Goal: Transaction & Acquisition: Obtain resource

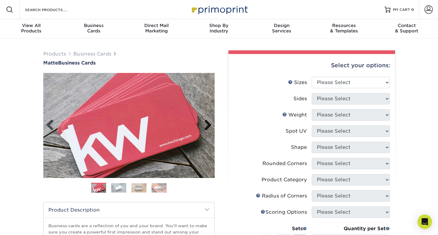
click at [206, 124] on link "Next" at bounding box center [206, 126] width 12 height 12
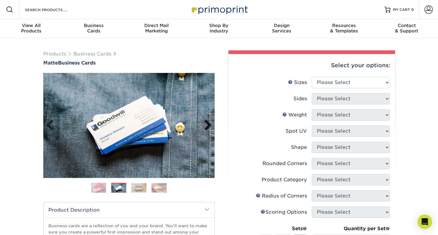
click at [206, 124] on link "Next" at bounding box center [206, 126] width 12 height 12
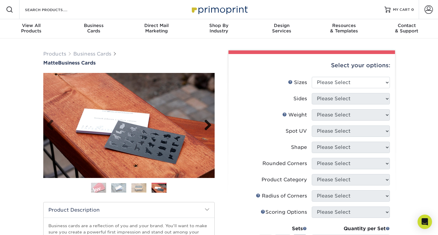
click at [206, 124] on link "Next" at bounding box center [206, 126] width 12 height 12
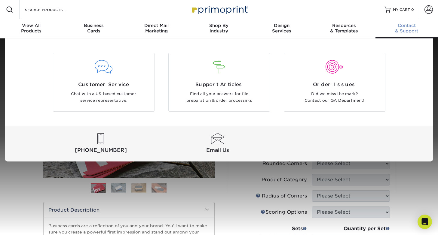
click at [410, 29] on div "Contact & Support" at bounding box center [406, 28] width 63 height 11
click at [224, 140] on div at bounding box center [217, 138] width 114 height 11
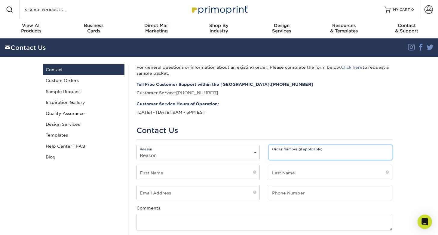
click at [344, 157] on input "text" at bounding box center [330, 152] width 123 height 15
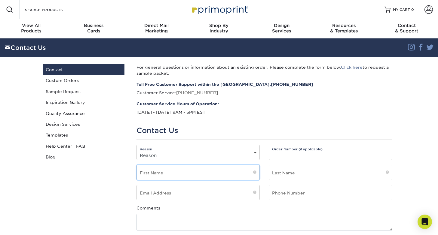
click at [197, 173] on input "text" at bounding box center [198, 172] width 123 height 15
type input "Katherine"
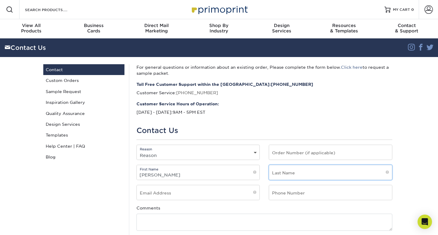
type input "Weykamp"
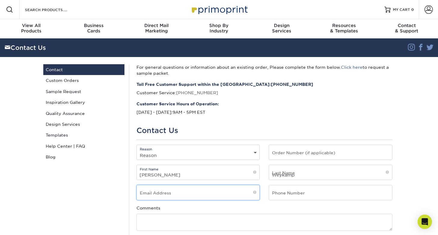
type input "kweykamp@edgewaterresources.com"
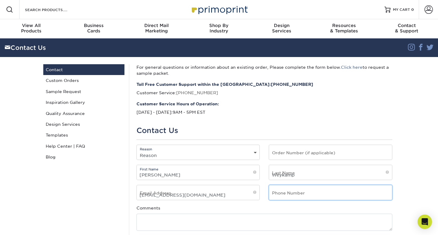
type input "2694086563"
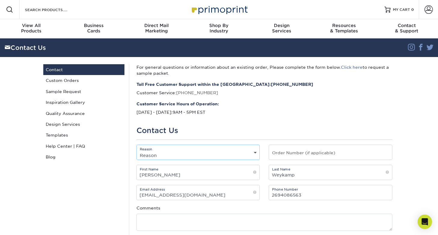
click at [255, 152] on select "Reason General File Preparation Order Status Online Design Issue with your prin…" at bounding box center [198, 155] width 123 height 9
click at [198, 154] on select "Reason General File Preparation Order Status Online Design Issue with your prin…" at bounding box center [198, 155] width 123 height 9
select select "General"
click at [137, 151] on select "Reason General File Preparation Order Status Online Design Issue with your prin…" at bounding box center [198, 155] width 123 height 9
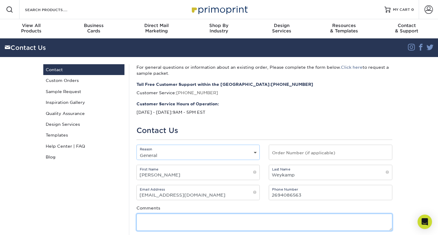
click at [152, 221] on textarea at bounding box center [264, 222] width 256 height 17
type textarea "C"
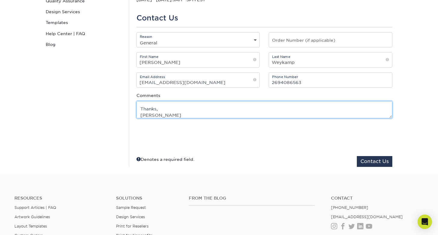
scroll to position [120, 0]
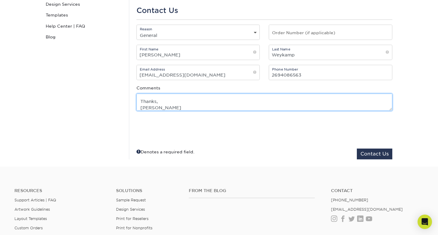
type textarea "Hello, Can we get paper samples for business cards? Thanks, Kathy"
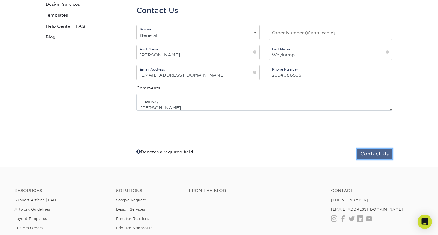
click at [376, 154] on button "Contact Us" at bounding box center [374, 154] width 35 height 11
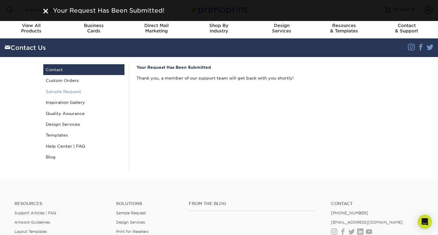
click at [57, 90] on link "Sample Request" at bounding box center [83, 91] width 81 height 11
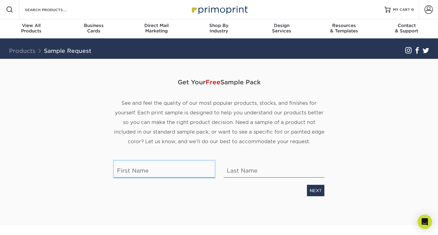
click at [167, 170] on input "text" at bounding box center [164, 169] width 101 height 17
type input "Kathy"
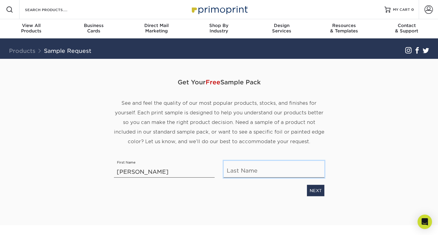
type input "Weykamp"
click at [316, 190] on link "NEXT" at bounding box center [315, 190] width 17 height 11
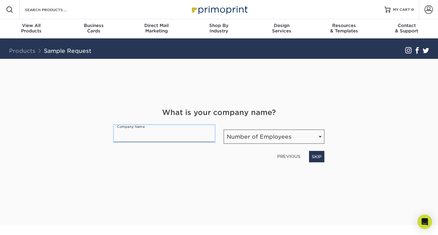
click at [139, 135] on input "text" at bounding box center [164, 133] width 101 height 17
type input "Edgewater Resources"
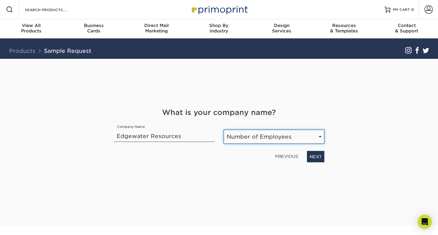
click at [235, 139] on select "Number of Employees Self-employed 1-10 employees 11-50 employees 51-200 employe…" at bounding box center [274, 137] width 101 height 14
select select "11-50"
click at [224, 130] on select "Number of Employees Self-employed 1-10 employees 11-50 employees 51-200 employe…" at bounding box center [274, 137] width 101 height 14
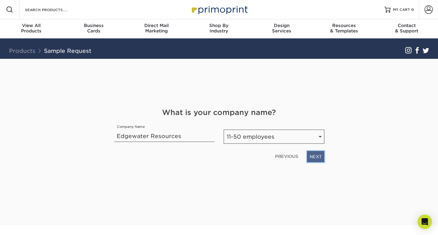
click at [317, 156] on link "NEXT" at bounding box center [315, 156] width 17 height 11
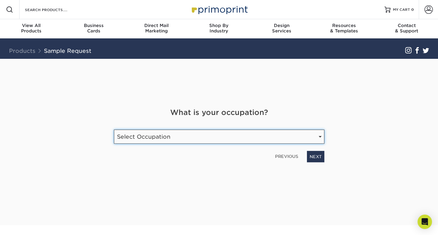
click at [127, 135] on select "Select Occupation Agency Automotive Blogger Cleaning Services Construction Educ…" at bounding box center [219, 137] width 210 height 14
select select "Other"
click at [114, 130] on select "Select Occupation Agency Automotive Blogger Cleaning Services Construction Educ…" at bounding box center [219, 137] width 210 height 14
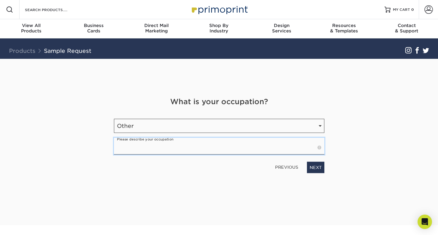
click at [118, 146] on input "text" at bounding box center [219, 146] width 210 height 17
type input "Engineering and Design firm"
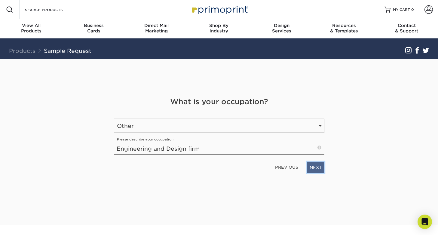
click at [317, 165] on link "NEXT" at bounding box center [315, 167] width 17 height 11
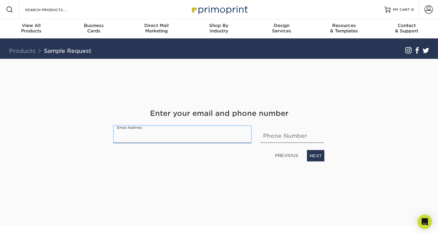
click at [144, 136] on input "email" at bounding box center [182, 134] width 137 height 17
type input "kweykamp@edgewaterresources.com"
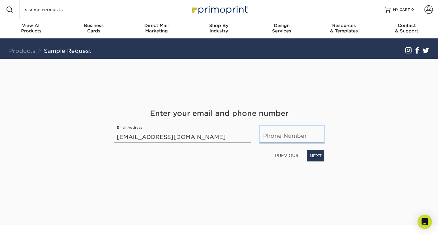
type input "2694086563"
click at [319, 156] on link "NEXT" at bounding box center [315, 155] width 17 height 11
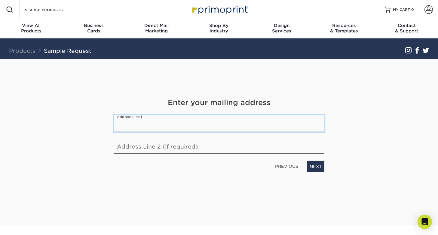
click at [127, 127] on input "text" at bounding box center [219, 123] width 210 height 17
type input "518 Broad St."
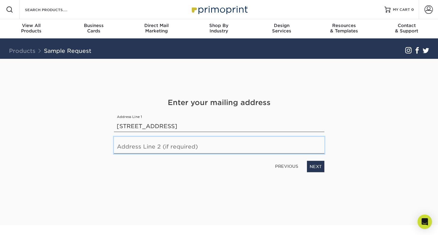
type input "Suite 200"
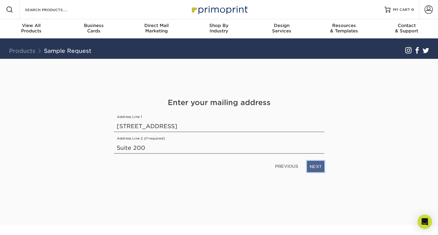
click at [316, 167] on link "NEXT" at bounding box center [315, 166] width 17 height 11
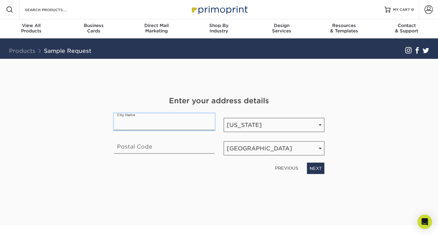
click at [150, 122] on input "text" at bounding box center [164, 122] width 101 height 17
type input "St. Joseph"
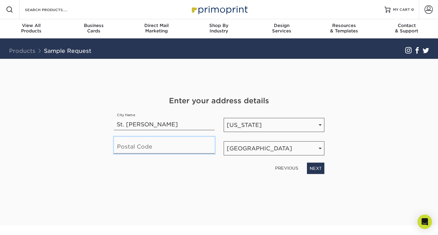
type input "49085"
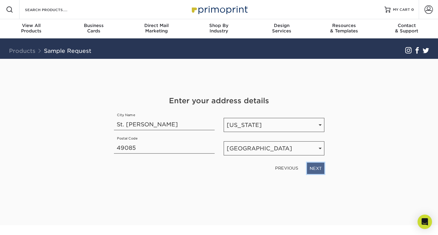
click at [316, 167] on link "NEXT" at bounding box center [315, 168] width 17 height 11
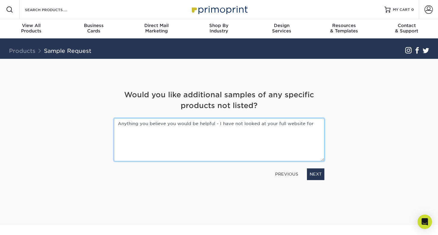
drag, startPoint x: 312, startPoint y: 124, endPoint x: 111, endPoint y: 120, distance: 201.1
click at [111, 120] on div "Anything you believe you would be helpful - I have not looked at your full webs…" at bounding box center [218, 139] width 219 height 43
type textarea "I don't think so. We will focus on matte, recycled content business cards."
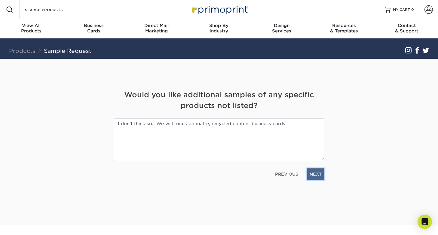
click at [319, 177] on link "NEXT" at bounding box center [315, 174] width 17 height 11
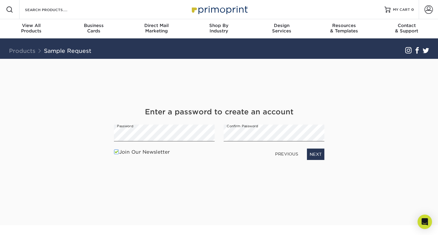
click at [117, 152] on span at bounding box center [116, 152] width 5 height 6
click at [0, 0] on input "Join Our Newsletter" at bounding box center [0, 0] width 0 height 0
click at [320, 153] on link "NEXT" at bounding box center [315, 154] width 17 height 11
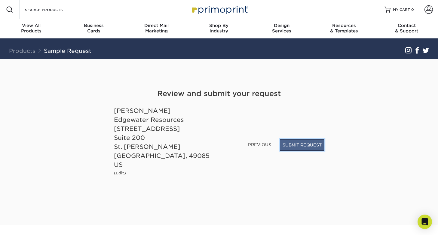
click at [307, 151] on button "SUBMIT REQUEST" at bounding box center [302, 144] width 44 height 11
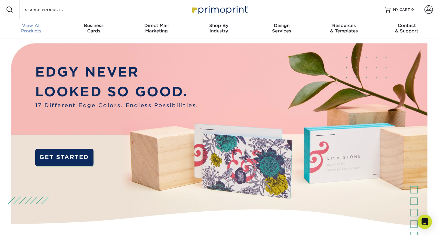
click at [23, 28] on span "View All" at bounding box center [31, 25] width 63 height 5
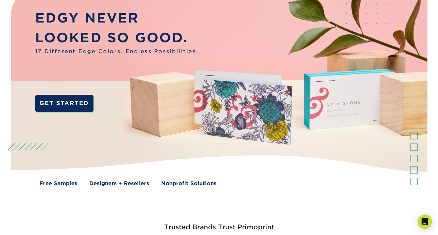
scroll to position [90, 0]
